Goal: Navigation & Orientation: Find specific page/section

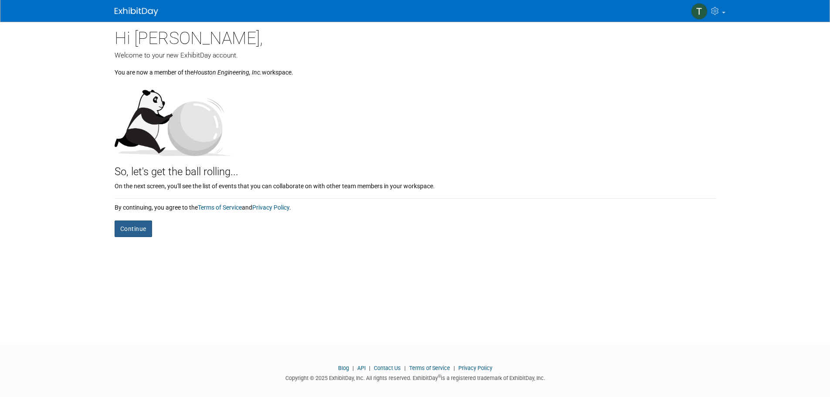
click at [127, 228] on button "Continue" at bounding box center [133, 229] width 37 height 17
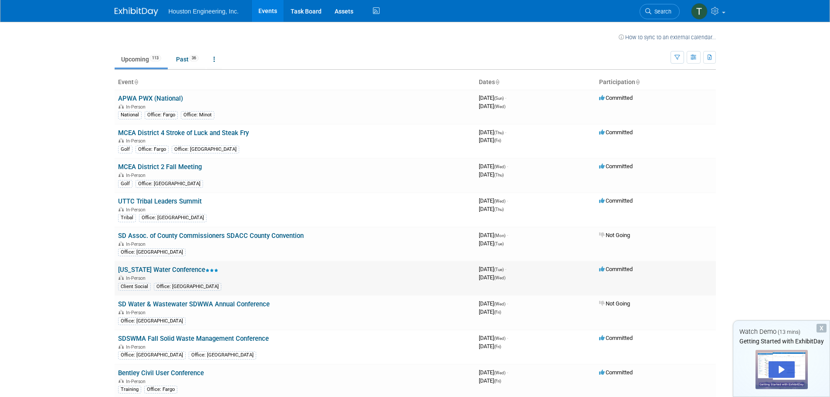
click at [132, 268] on link "[US_STATE] Water Conference" at bounding box center [168, 270] width 100 height 8
